Goal: Complete application form

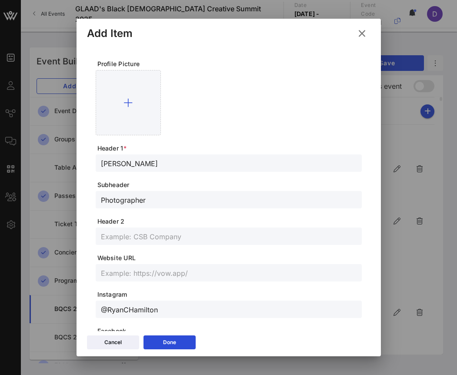
click at [360, 33] on icon at bounding box center [362, 33] width 12 height 10
